Goal: Communication & Community: Answer question/provide support

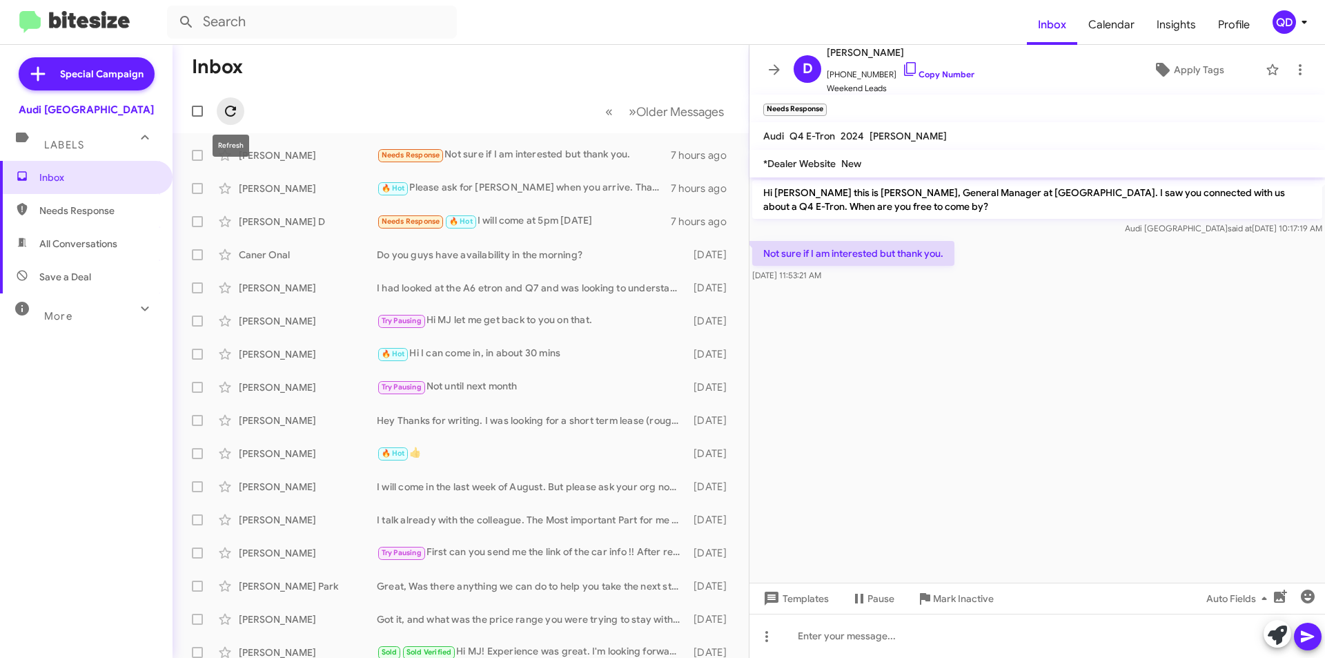
click at [232, 111] on icon at bounding box center [230, 111] width 17 height 17
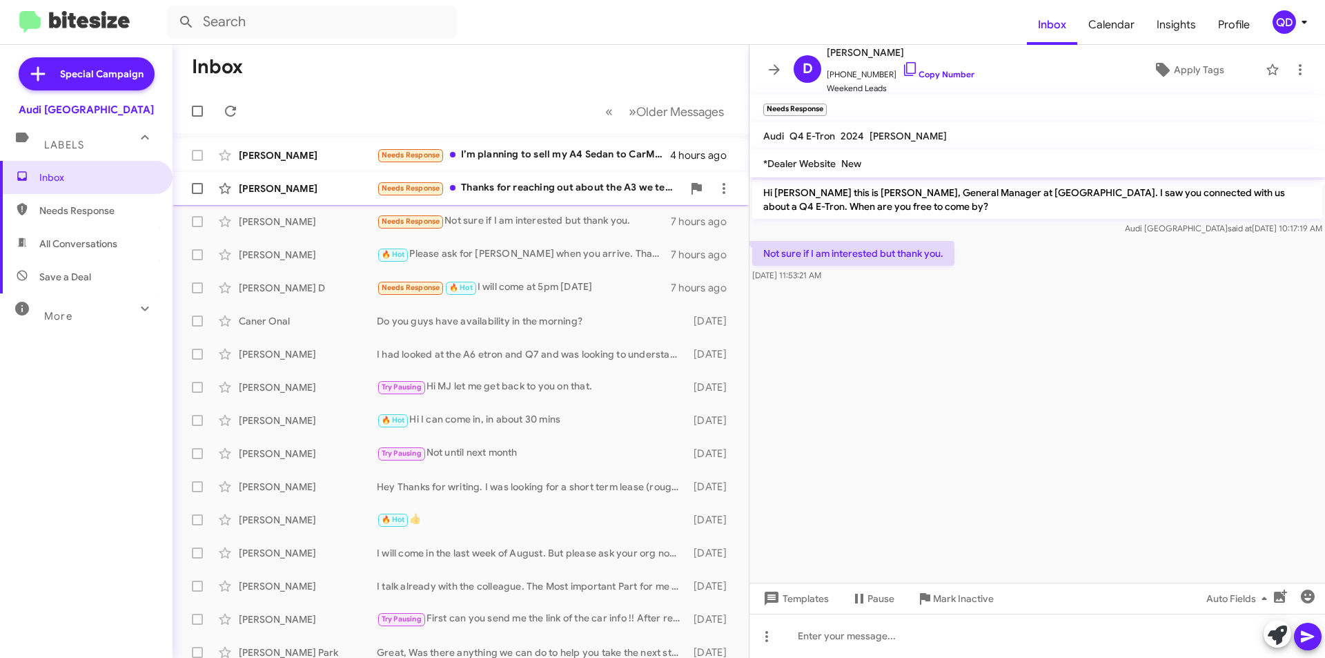
click at [538, 194] on div "Needs Response Thanks for reaching out about the A3 we test drove [DATE]. We ar…" at bounding box center [530, 188] width 306 height 16
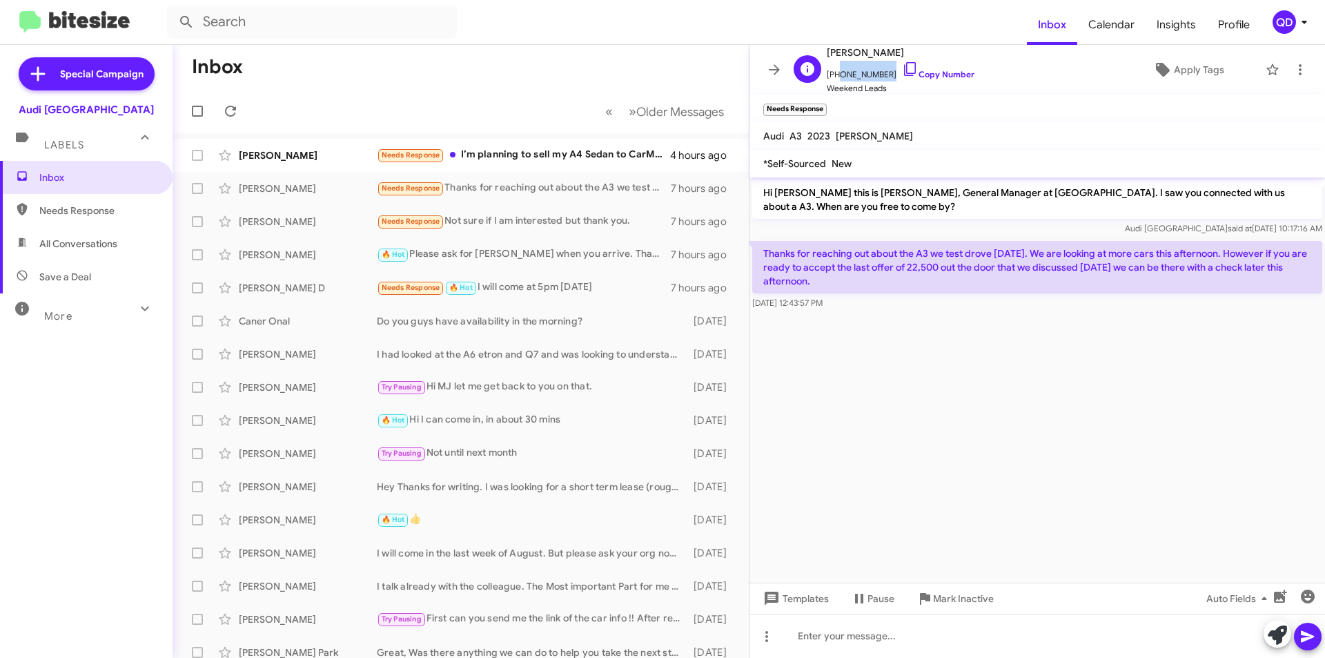
drag, startPoint x: 885, startPoint y: 74, endPoint x: 836, endPoint y: 76, distance: 49.0
click at [836, 76] on span "[PHONE_NUMBER] Copy Number" at bounding box center [901, 71] width 148 height 21
copy span "6508683086"
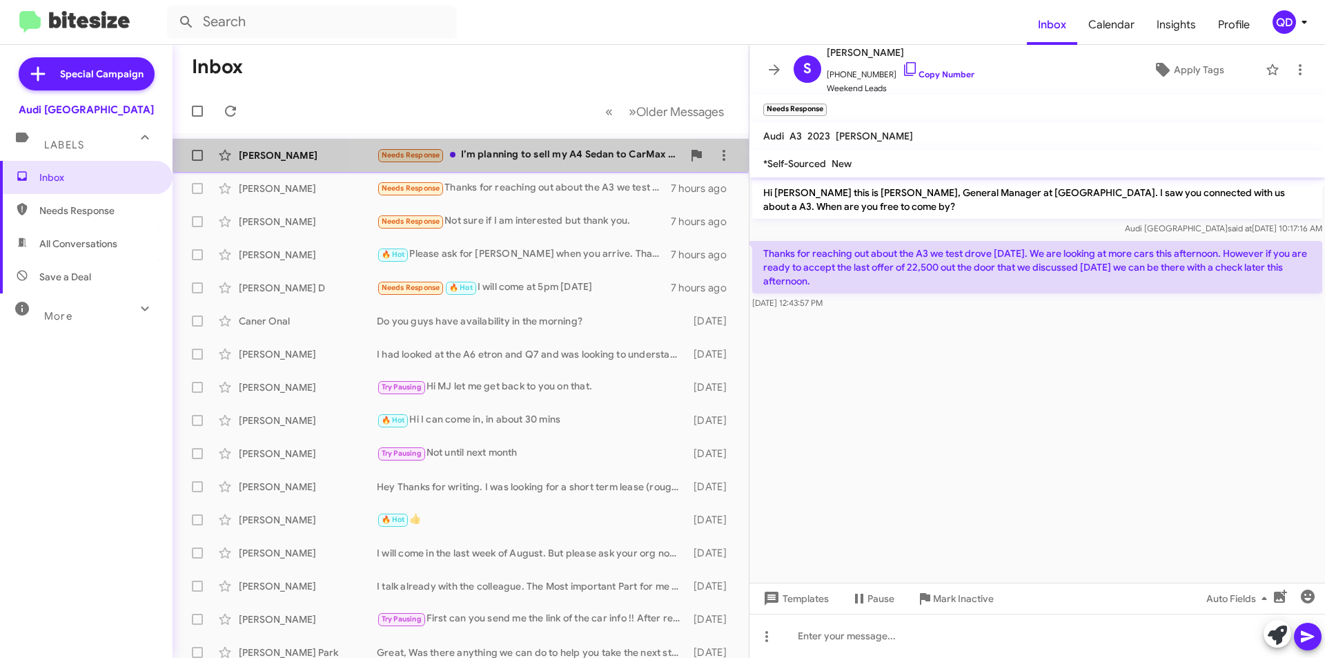
click at [518, 163] on div "Needs Response I’m planning to sell my A4 Sedan to CarMax or another dealer, bu…" at bounding box center [530, 155] width 306 height 16
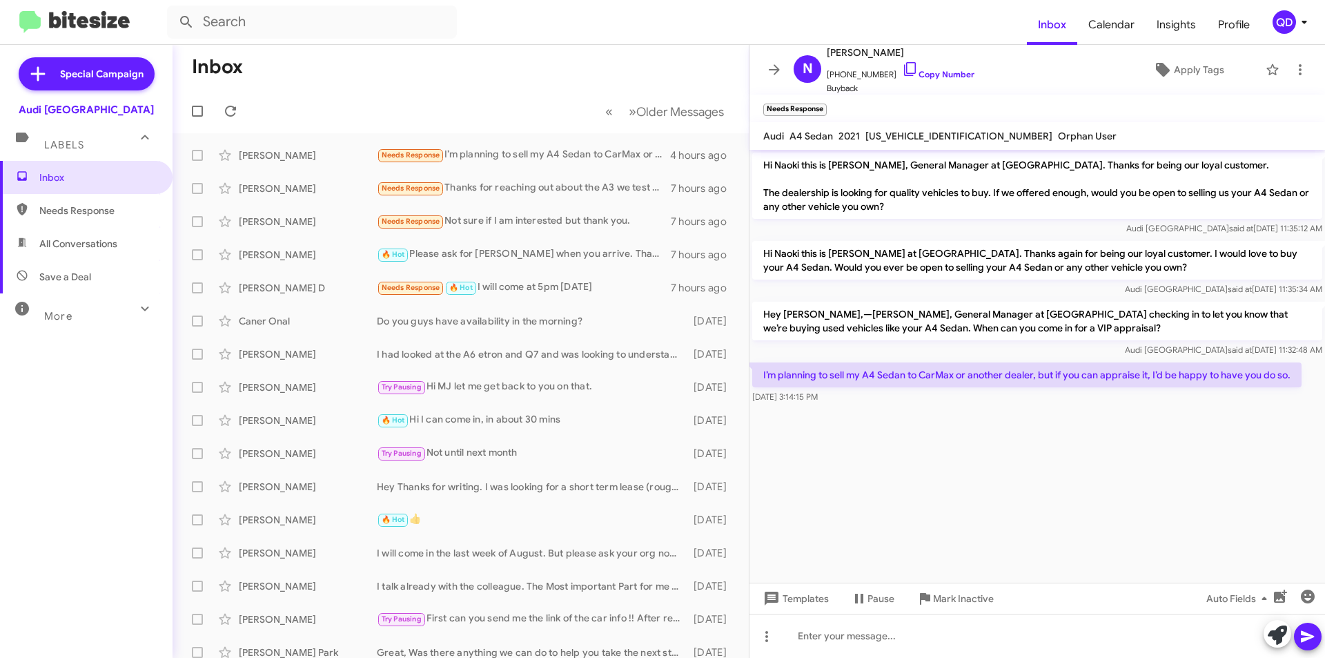
click at [924, 137] on span "[US_VEHICLE_IDENTIFICATION_NUMBER]" at bounding box center [958, 136] width 187 height 12
copy span "[US_VEHICLE_IDENTIFICATION_NUMBER]"
click at [826, 642] on div at bounding box center [1037, 635] width 576 height 44
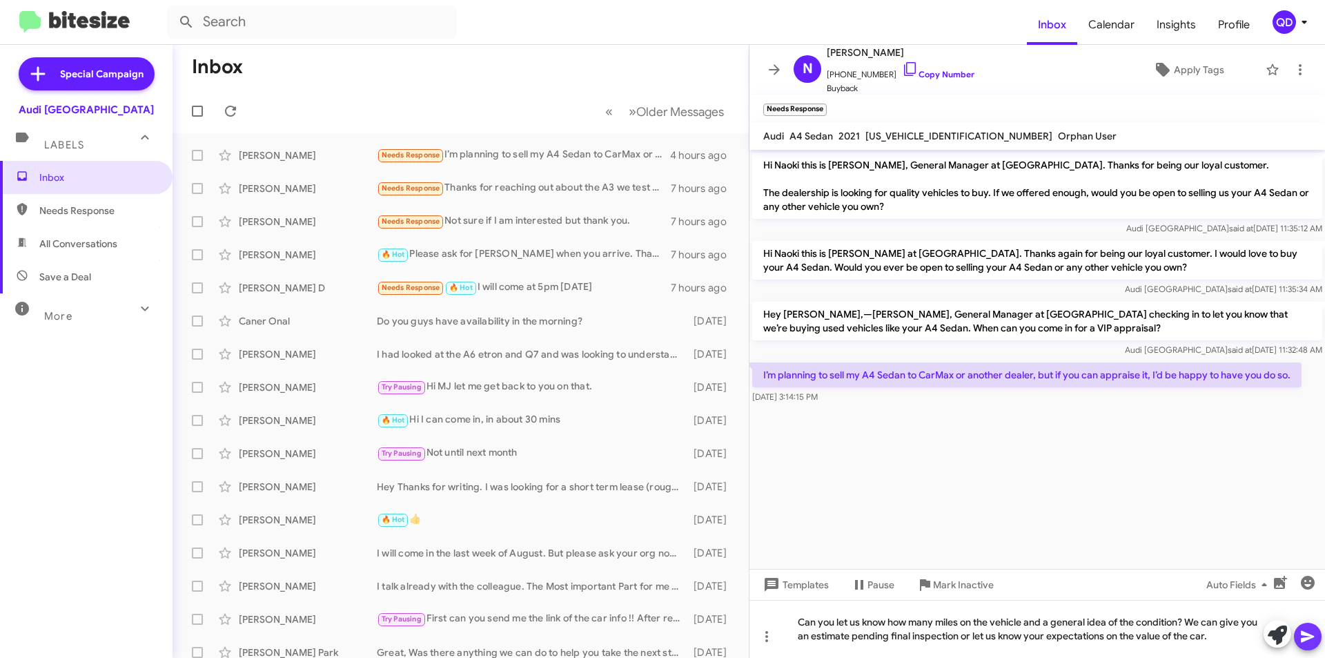
click at [1297, 634] on button at bounding box center [1308, 636] width 28 height 28
